Goal: Information Seeking & Learning: Compare options

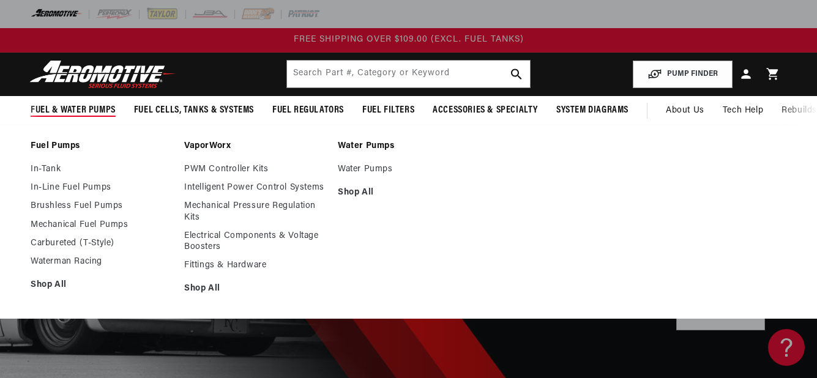
click at [76, 141] on link "Fuel Pumps" at bounding box center [101, 146] width 141 height 11
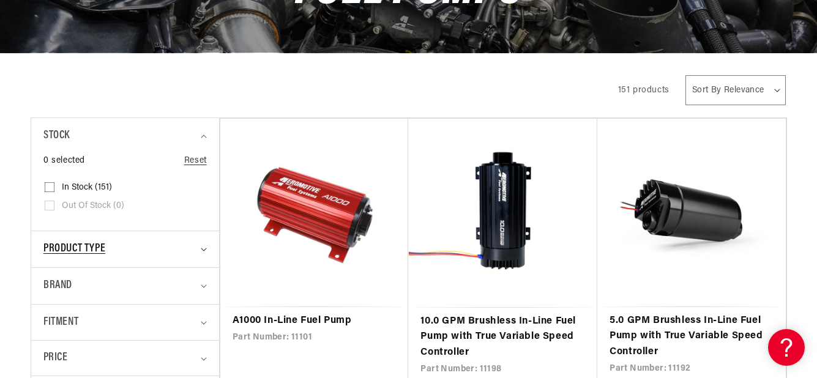
click at [132, 244] on div "Product type" at bounding box center [119, 249] width 152 height 18
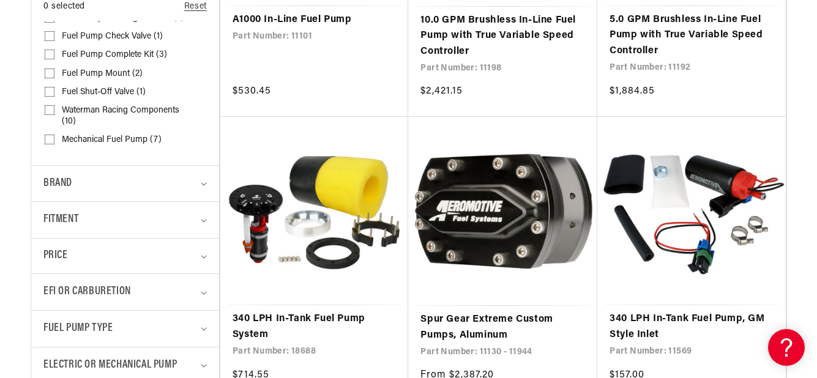
scroll to position [551, 0]
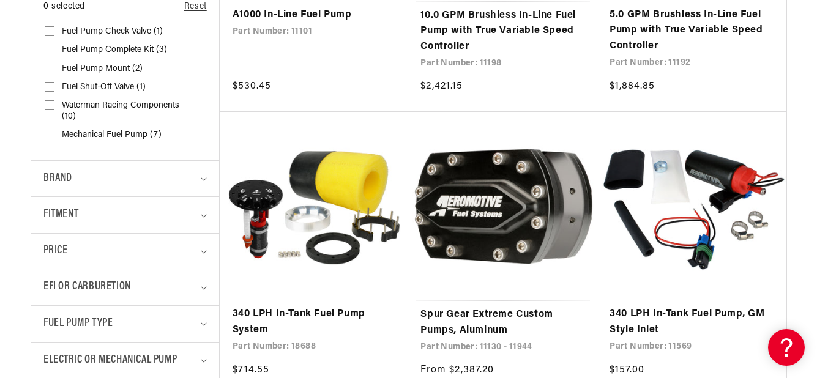
click at [209, 287] on details "EFI or Carburetion 0 selected Reset EFI or Carburetion Carburetion (108) Carbur…" at bounding box center [125, 287] width 188 height 37
click at [201, 289] on icon "EFI or Carburetion (0 selected)" at bounding box center [204, 288] width 6 height 4
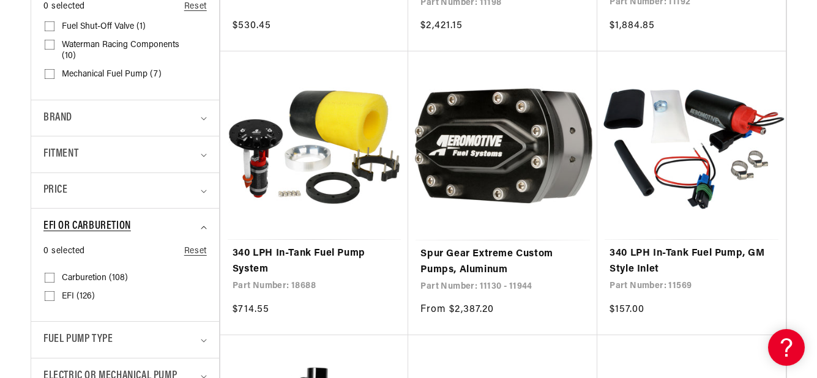
scroll to position [612, 0]
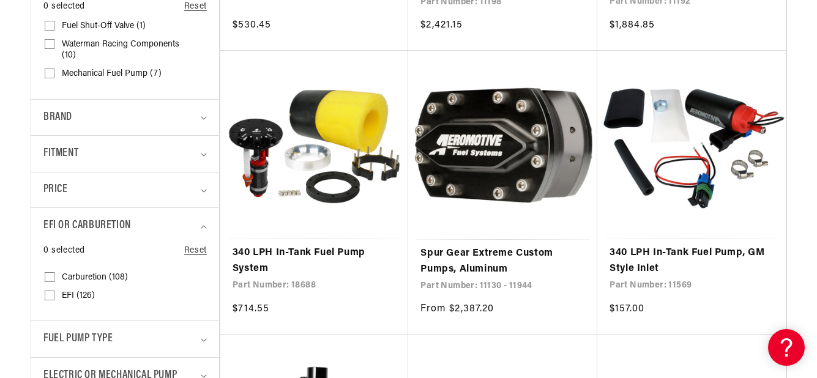
click at [48, 294] on input "EFI (126) EFI (126 products)" at bounding box center [50, 298] width 10 height 10
checkbox input "true"
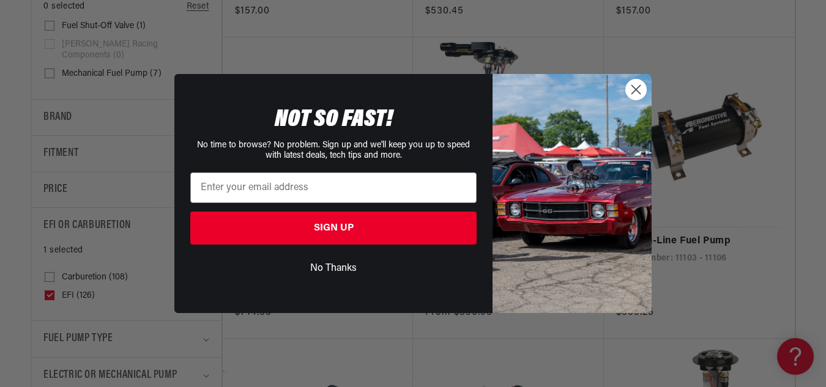
click at [638, 94] on circle "Close dialog" at bounding box center [636, 90] width 20 height 20
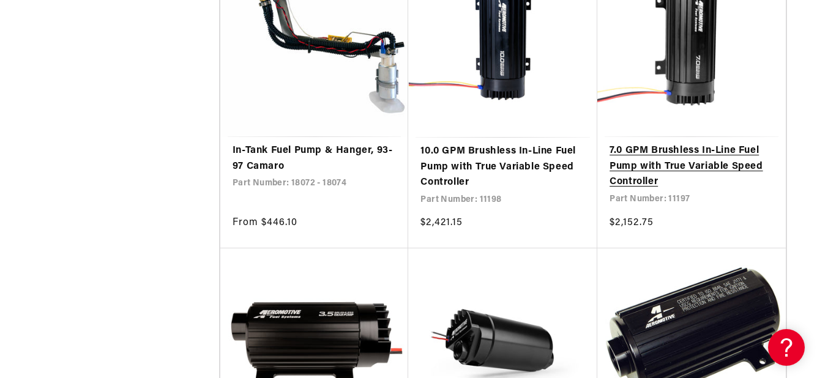
scroll to position [2264, 0]
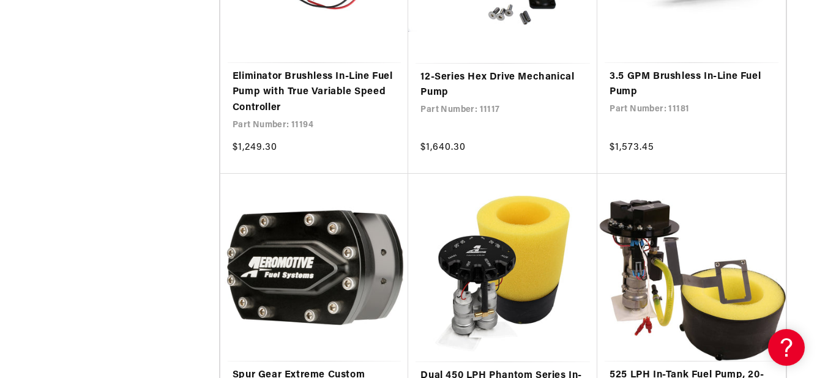
scroll to position [4588, 0]
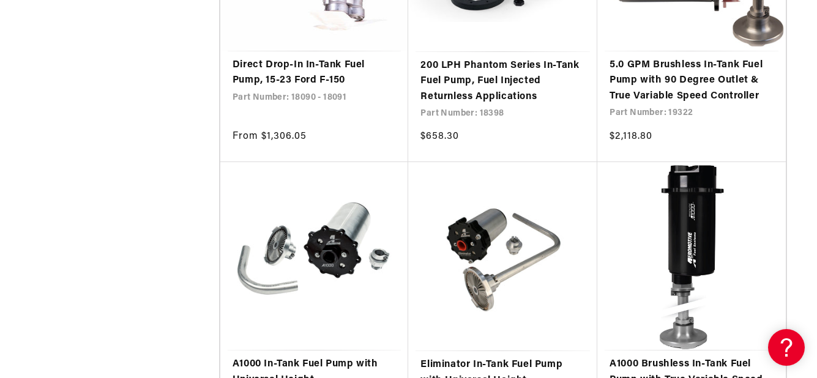
scroll to position [6974, 0]
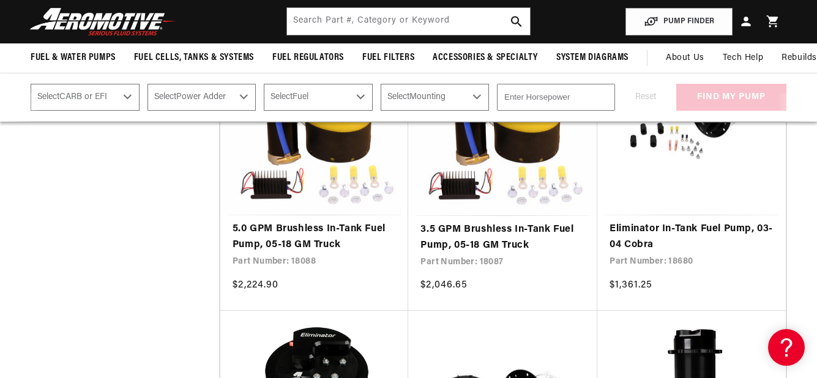
scroll to position [8809, 0]
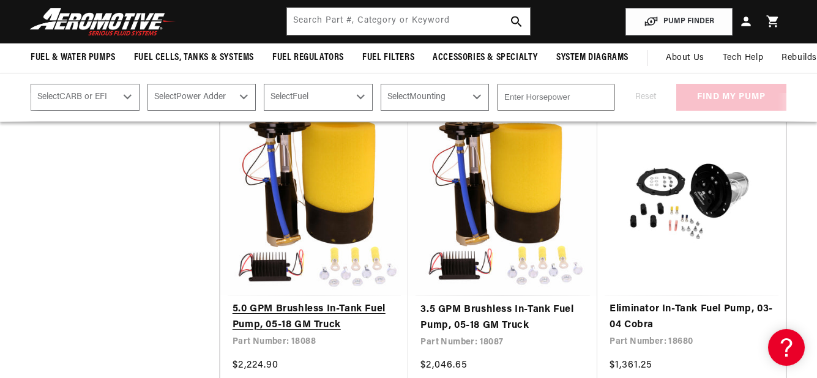
click at [321, 302] on link "5.0 GPM Brushless In-Tank Fuel Pump, 05-18 GM Truck" at bounding box center [314, 317] width 164 height 31
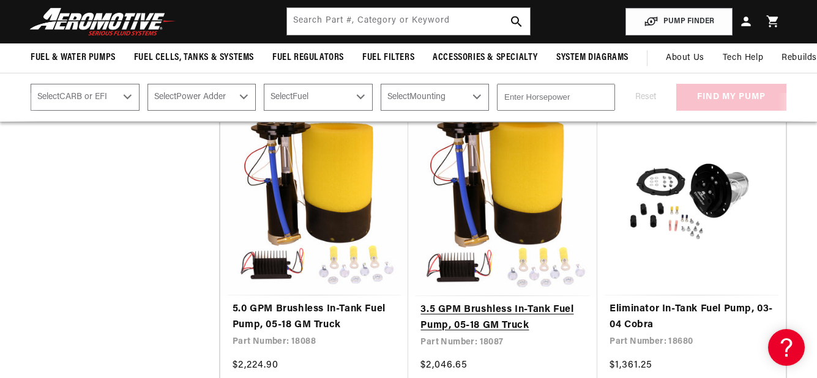
click at [507, 302] on link "3.5 GPM Brushless In-Tank Fuel Pump, 05-18 GM Truck" at bounding box center [502, 317] width 165 height 31
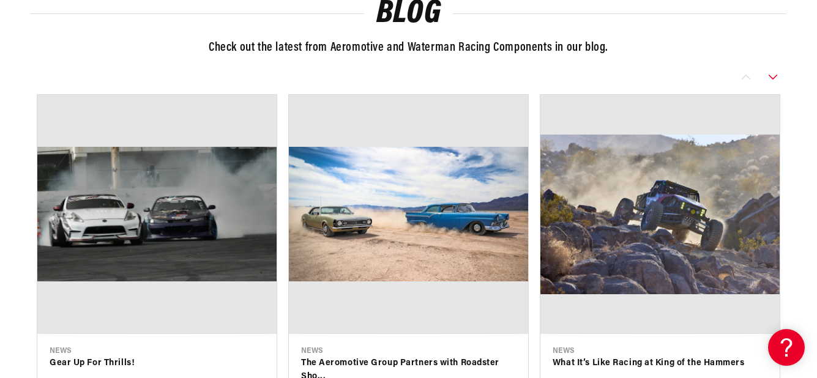
scroll to position [3572, 0]
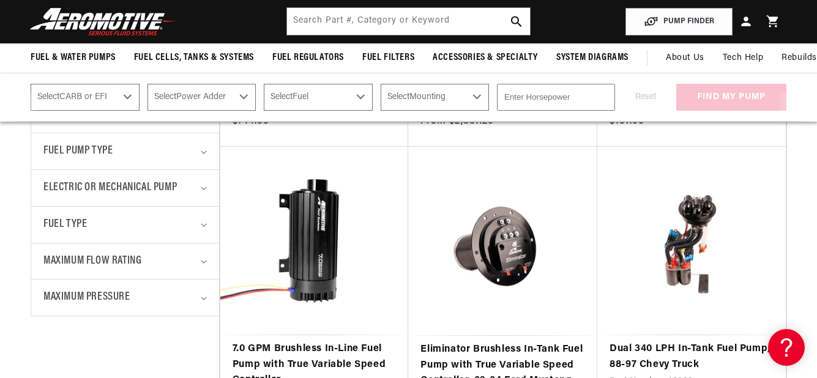
scroll to position [636, 0]
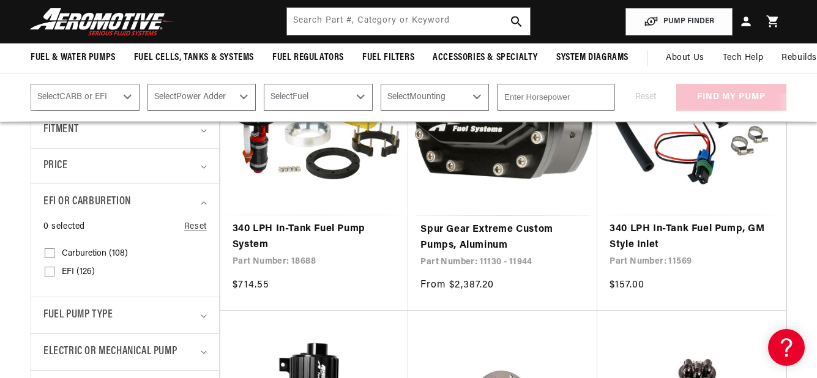
click at [46, 272] on input "EFI (126) EFI (126 products)" at bounding box center [50, 274] width 10 height 10
checkbox input "true"
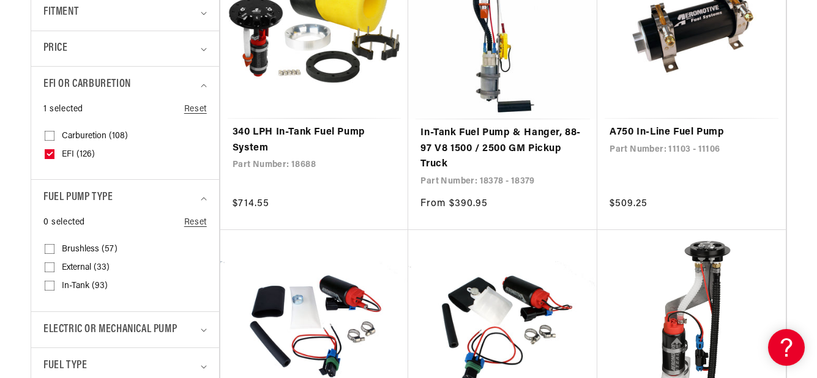
scroll to position [758, 0]
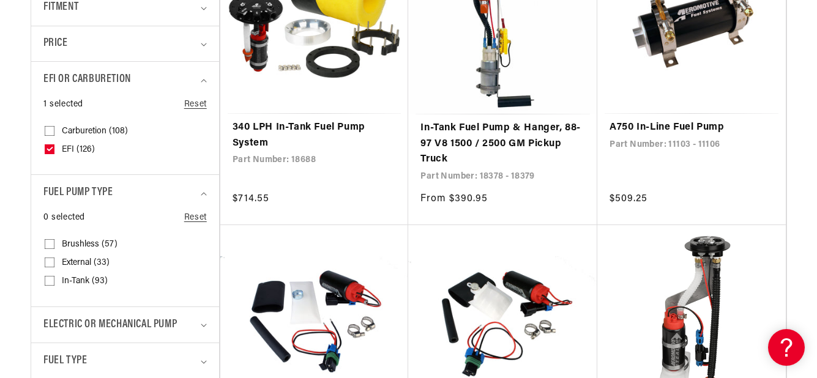
click at [54, 258] on icon at bounding box center [50, 263] width 10 height 10
click at [54, 260] on input "External (33) External (33 products)" at bounding box center [50, 265] width 10 height 10
checkbox input "true"
click at [48, 243] on input "Brushless (57) Brushless (57 products)" at bounding box center [50, 247] width 10 height 10
checkbox input "true"
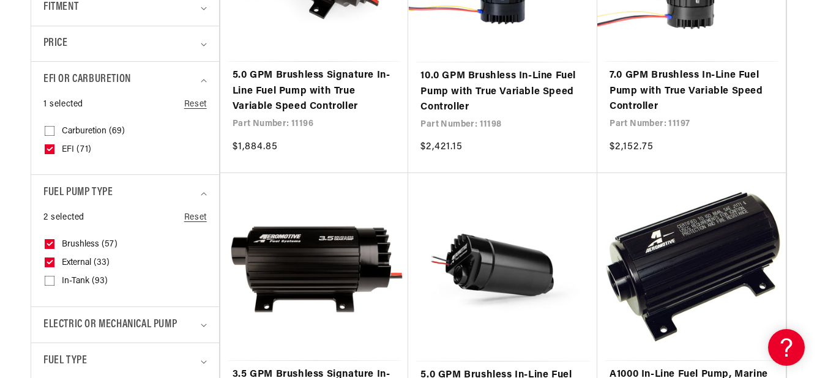
click at [46, 263] on label "External (33) External (33 products)" at bounding box center [122, 263] width 154 height 18
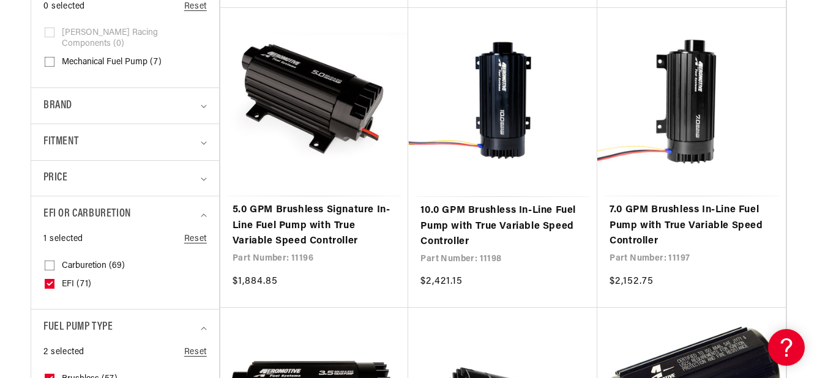
scroll to position [636, 0]
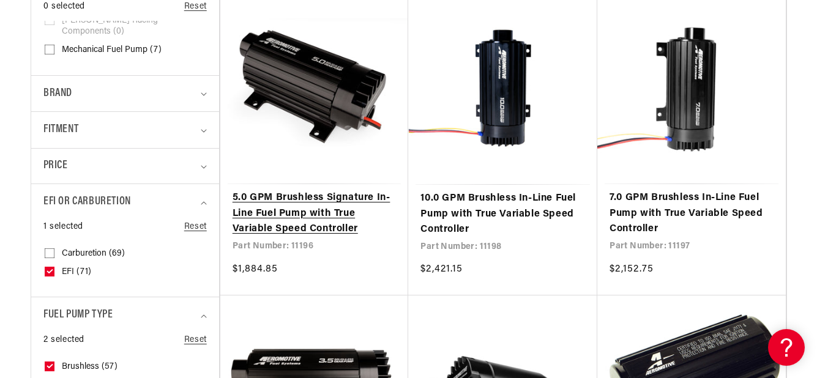
click at [270, 206] on link "5.0 GPM Brushless Signature In-Line Fuel Pump with True Variable Speed Controll…" at bounding box center [314, 213] width 164 height 47
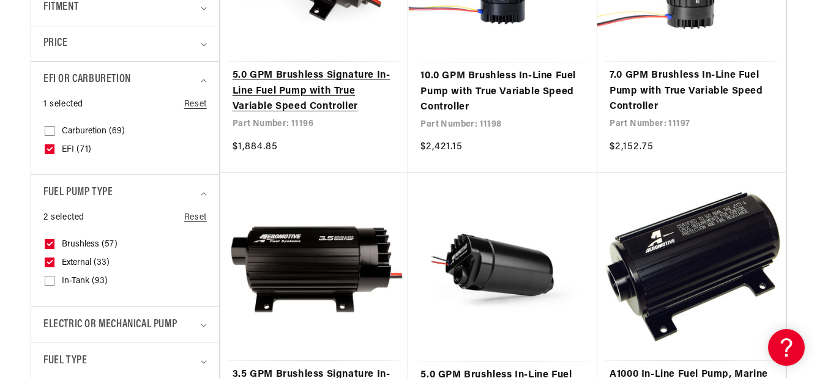
scroll to position [880, 0]
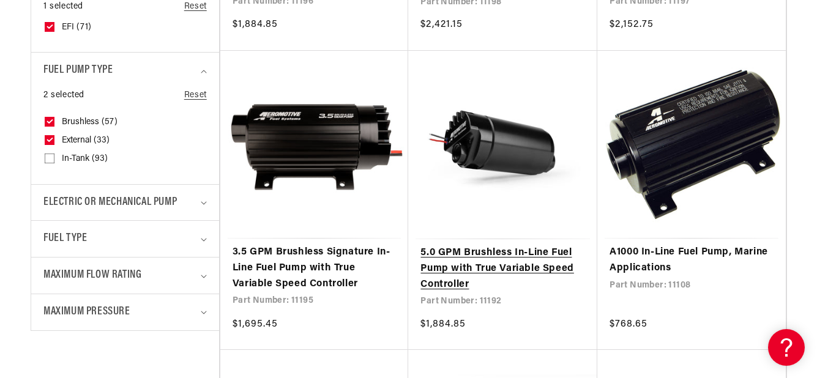
click at [487, 247] on link "5.0 GPM Brushless In-Line Fuel Pump with True Variable Speed Controller" at bounding box center [502, 268] width 165 height 47
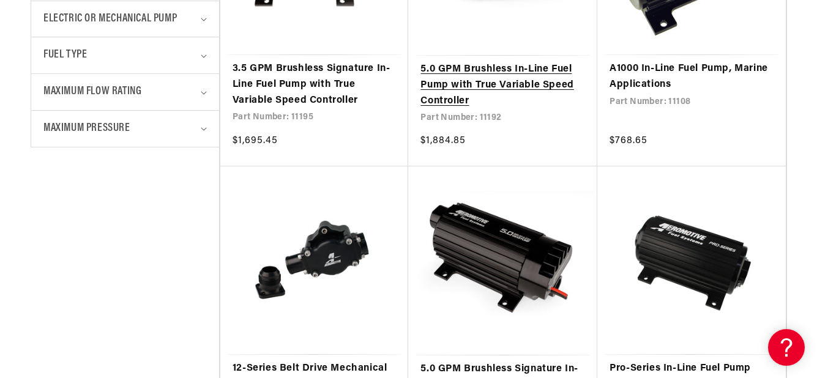
scroll to position [1186, 0]
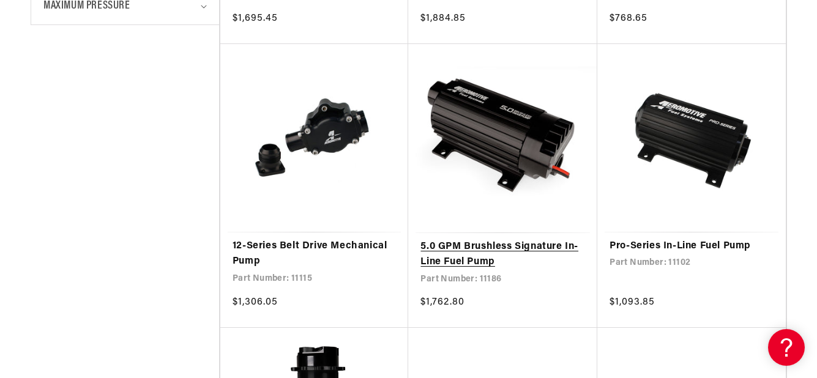
click at [497, 250] on link "5.0 GPM Brushless Signature In-Line Fuel Pump" at bounding box center [502, 254] width 165 height 31
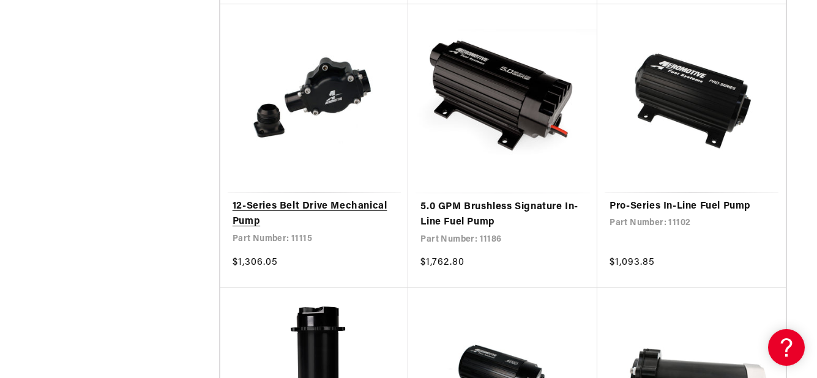
scroll to position [1247, 0]
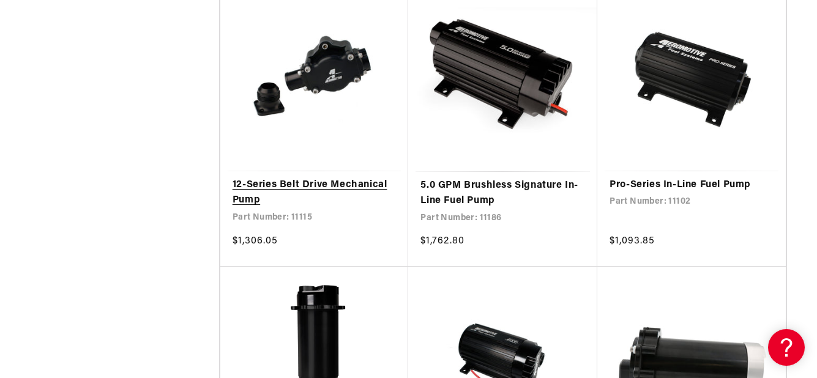
click at [371, 185] on link "12-Series Belt Drive Mechanical Pump" at bounding box center [314, 192] width 164 height 31
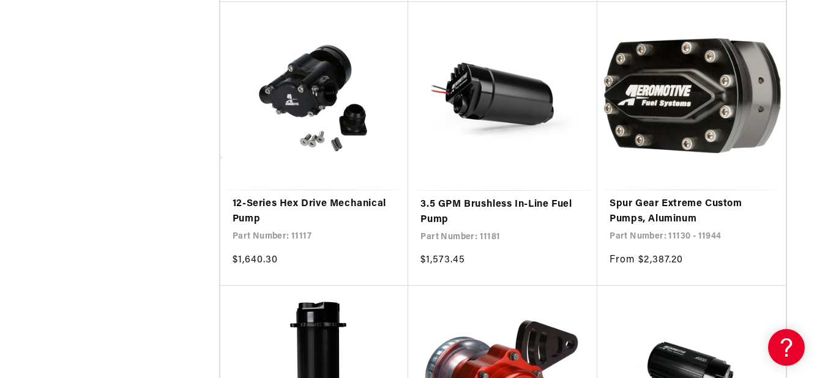
scroll to position [2287, 0]
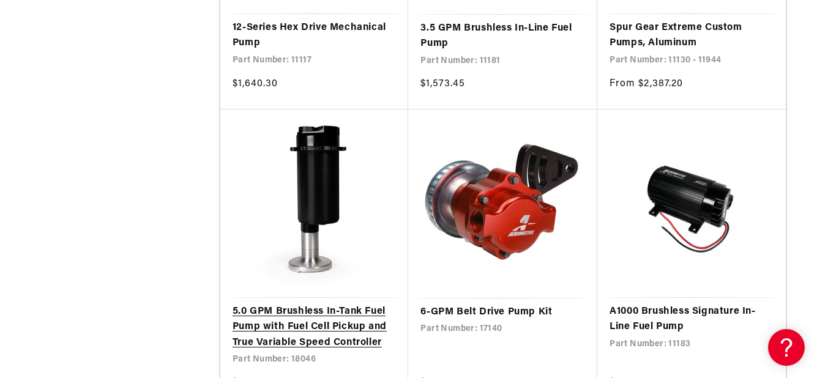
scroll to position [2410, 0]
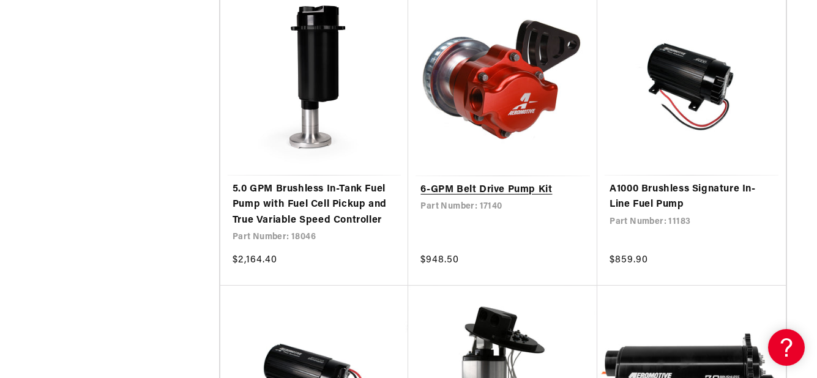
click at [480, 184] on link "6-GPM Belt Drive Pump Kit" at bounding box center [502, 190] width 165 height 16
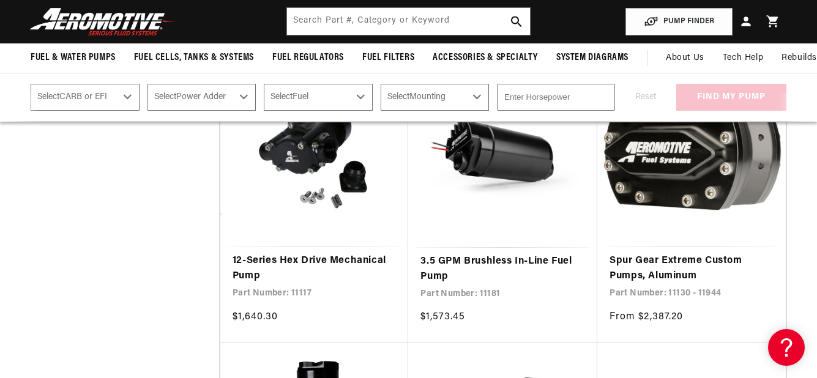
scroll to position [1798, 0]
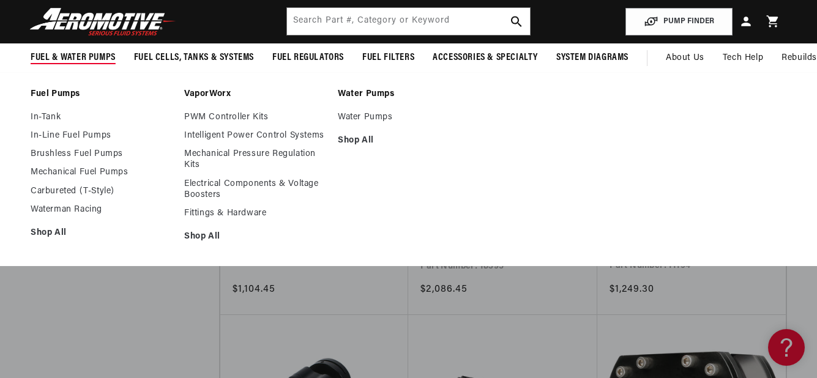
click at [101, 203] on ul "In-Tank In-Line Fuel Pumps Brushless Fuel Pumps Mechanical Fuel Pumps Carburete…" at bounding box center [101, 175] width 141 height 127
click at [100, 215] on link "Waterman Racing" at bounding box center [101, 209] width 141 height 11
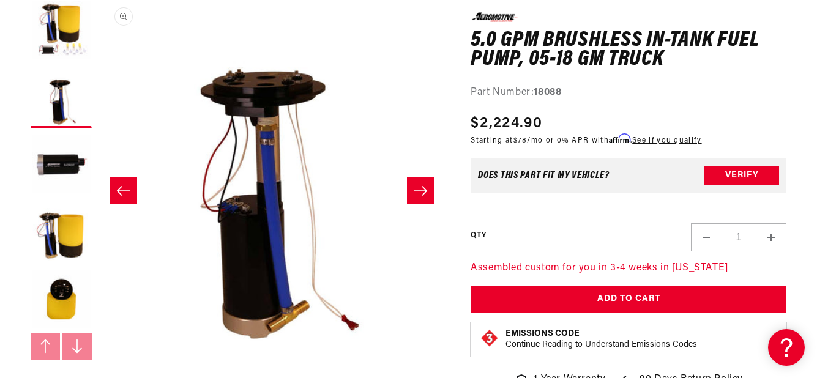
scroll to position [184, 0]
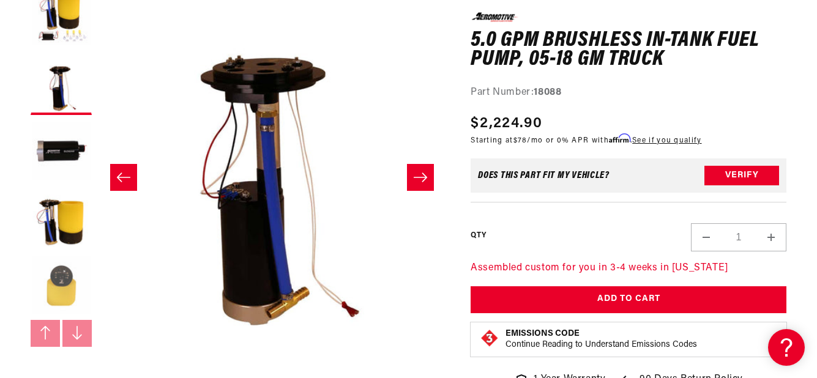
click at [46, 283] on button "Load image 5 in gallery view" at bounding box center [61, 286] width 61 height 61
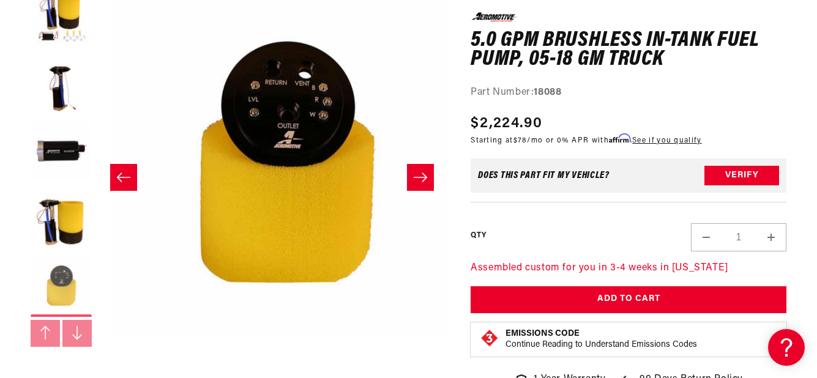
scroll to position [1, 1393]
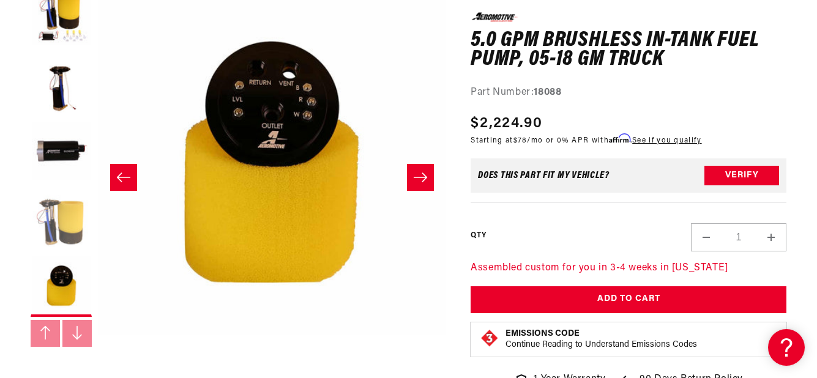
click at [54, 218] on button "Load image 4 in gallery view" at bounding box center [61, 218] width 61 height 61
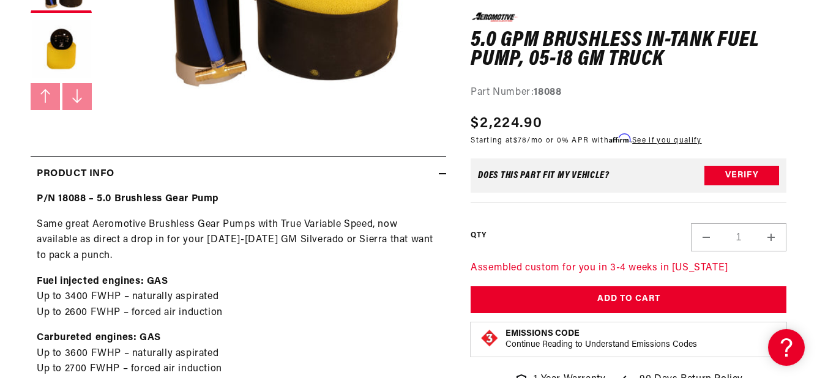
scroll to position [489, 0]
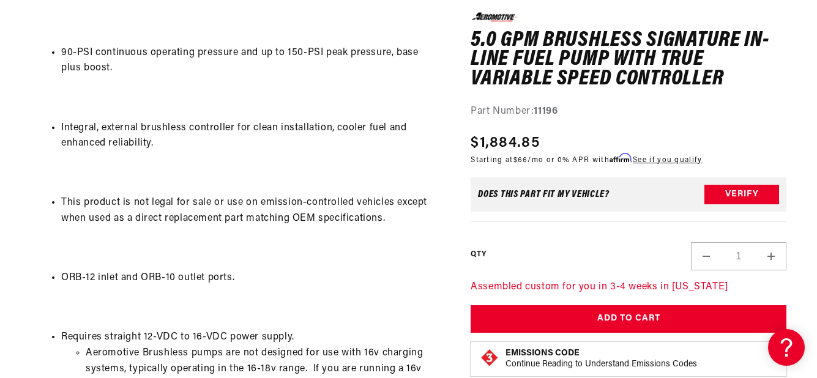
scroll to position [1529, 0]
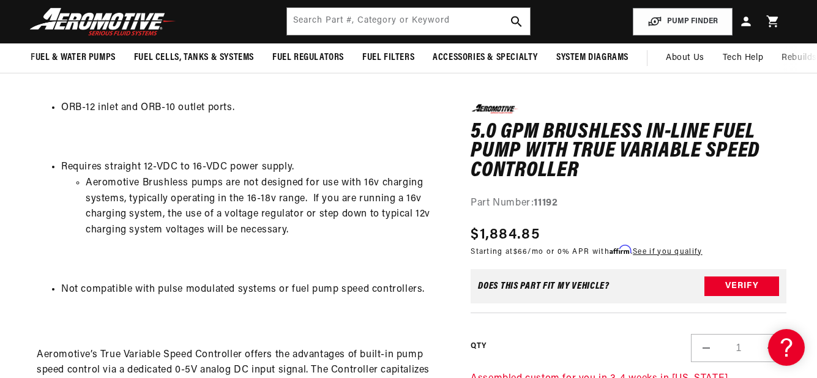
scroll to position [1591, 0]
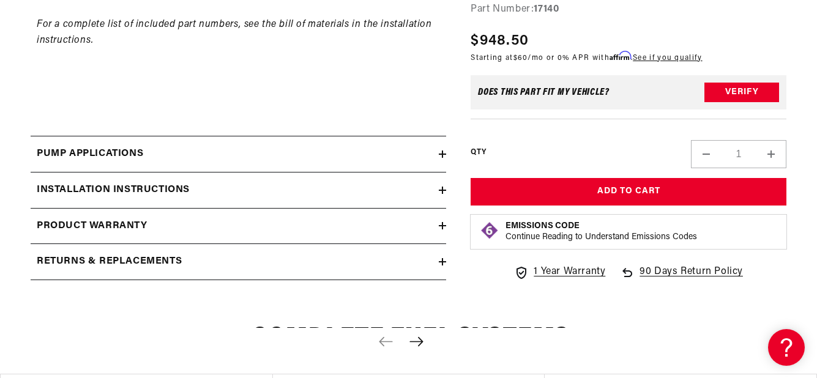
scroll to position [1713, 0]
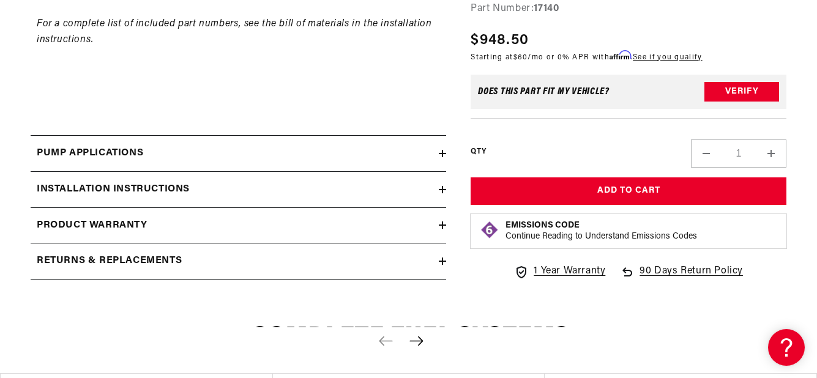
click at [395, 158] on div "Pump Applications" at bounding box center [235, 154] width 408 height 16
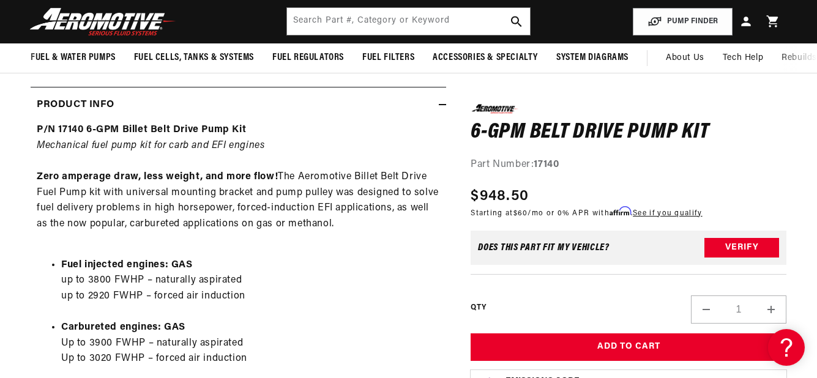
scroll to position [184, 0]
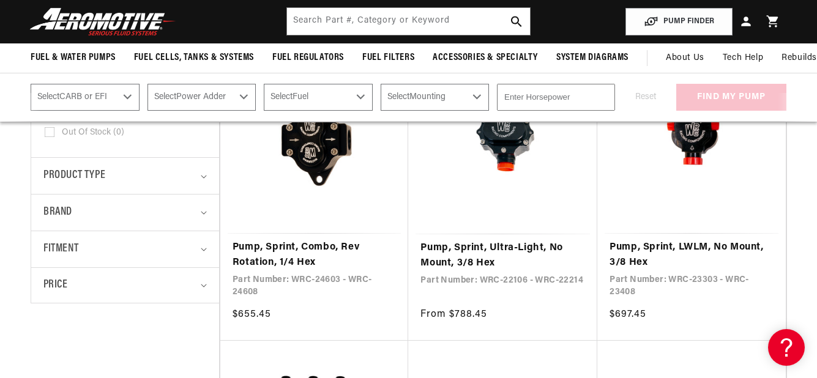
scroll to position [551, 0]
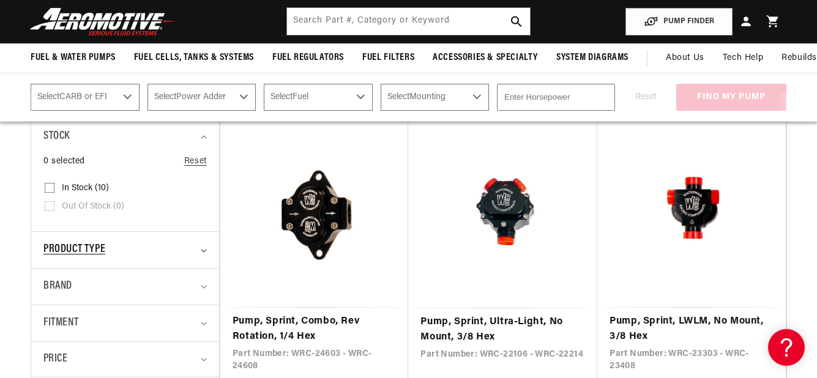
click at [111, 248] on div "Product type" at bounding box center [119, 250] width 152 height 18
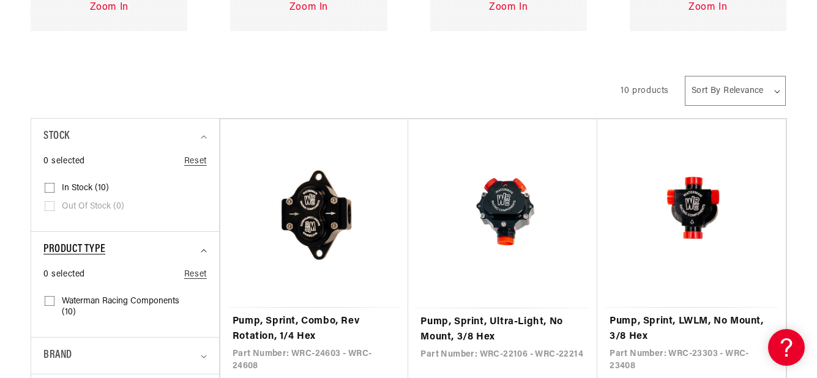
scroll to position [734, 0]
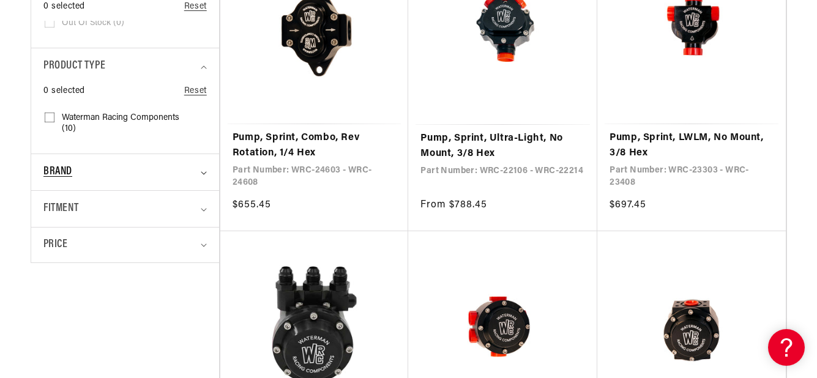
click at [82, 169] on div "Brand" at bounding box center [119, 172] width 152 height 18
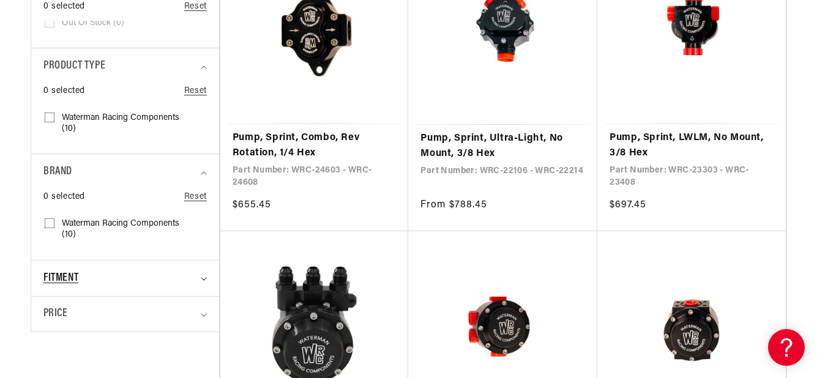
click at [78, 272] on span "Fitment" at bounding box center [60, 279] width 35 height 18
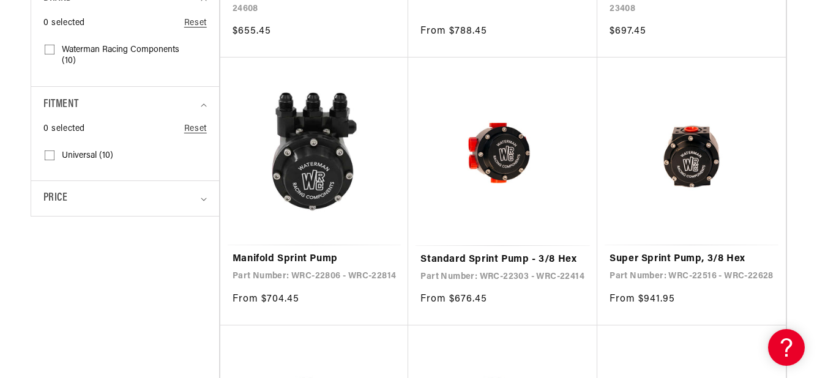
scroll to position [918, 0]
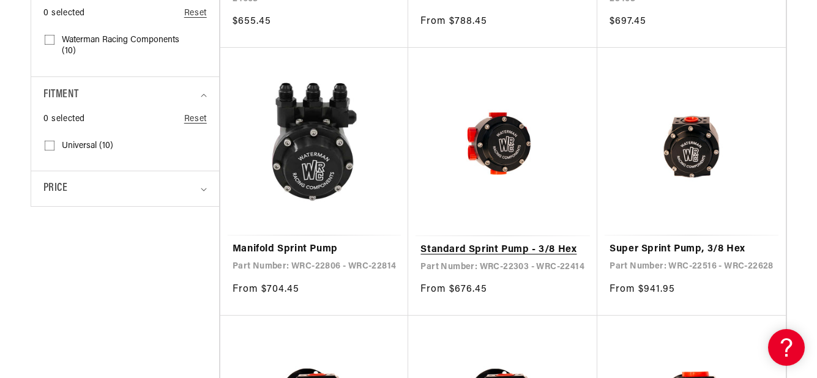
click at [462, 242] on link "Standard Sprint Pump - 3/8 Hex" at bounding box center [502, 250] width 165 height 16
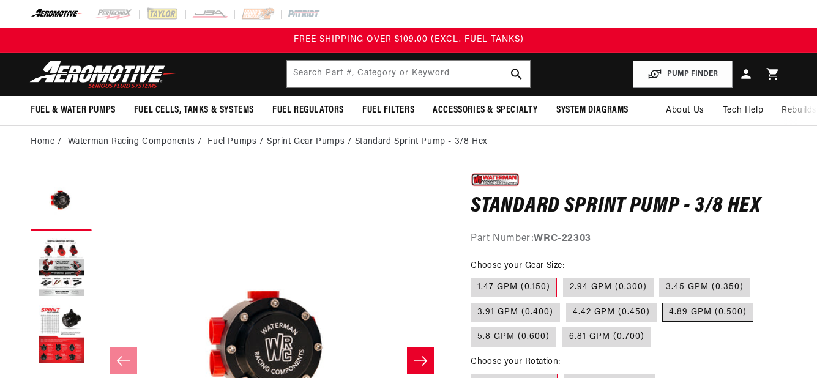
click at [683, 316] on label "4.89 GPM (0.500)" at bounding box center [707, 313] width 91 height 20
click at [663, 301] on input "4.89 GPM (0.500)" at bounding box center [663, 300] width 1 height 1
radio input "true"
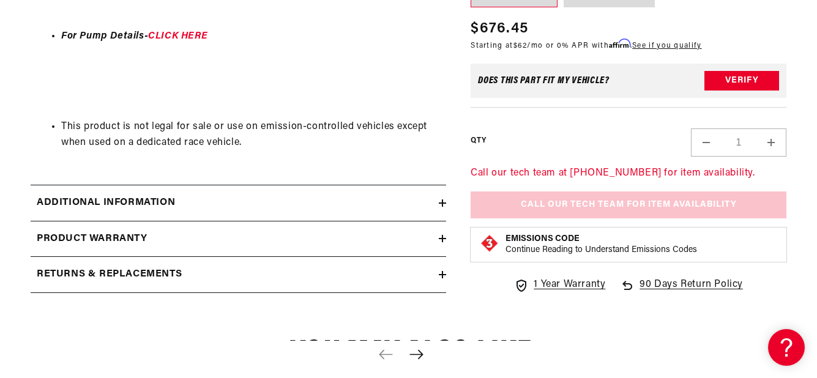
scroll to position [673, 0]
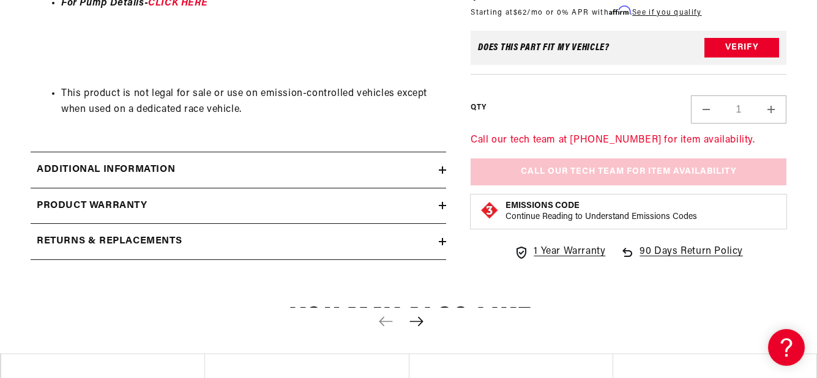
click at [437, 173] on div "Additional information" at bounding box center [235, 170] width 408 height 16
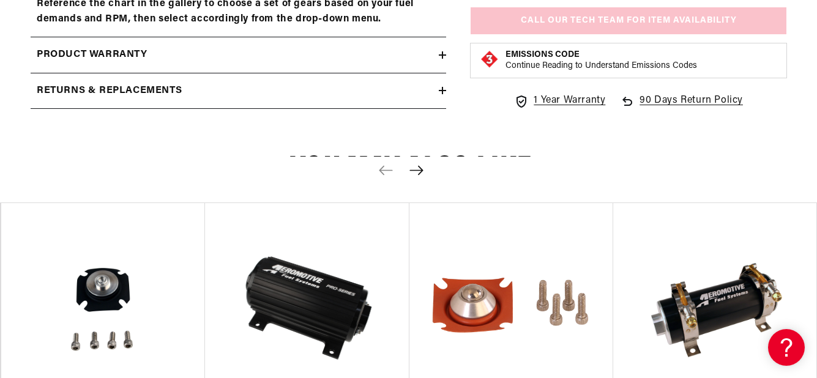
scroll to position [979, 0]
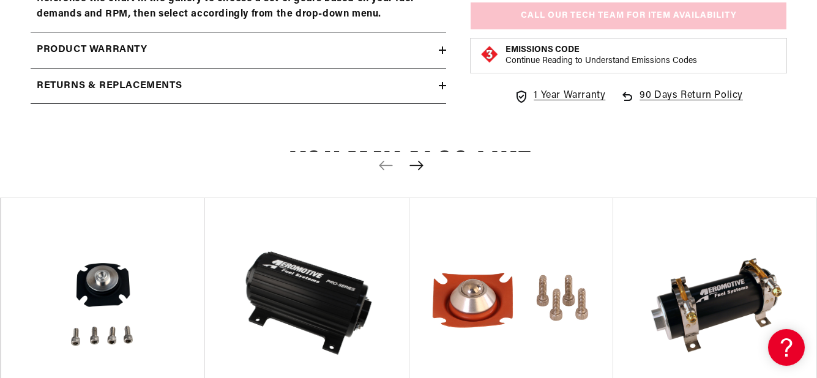
click at [418, 170] on icon "Next slide" at bounding box center [415, 165] width 13 height 9
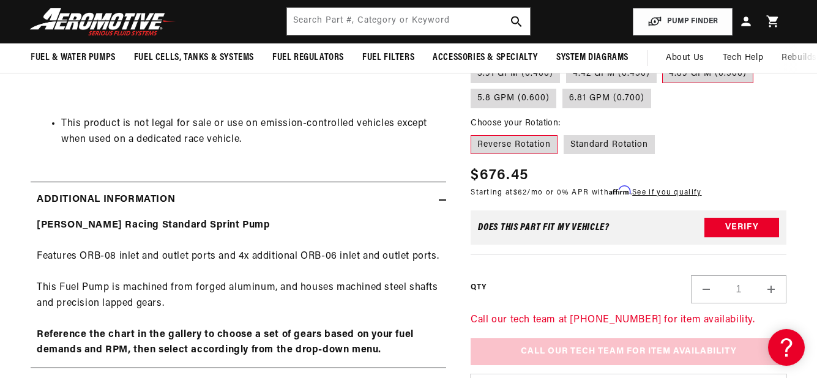
scroll to position [489, 0]
